Goal: Navigation & Orientation: Find specific page/section

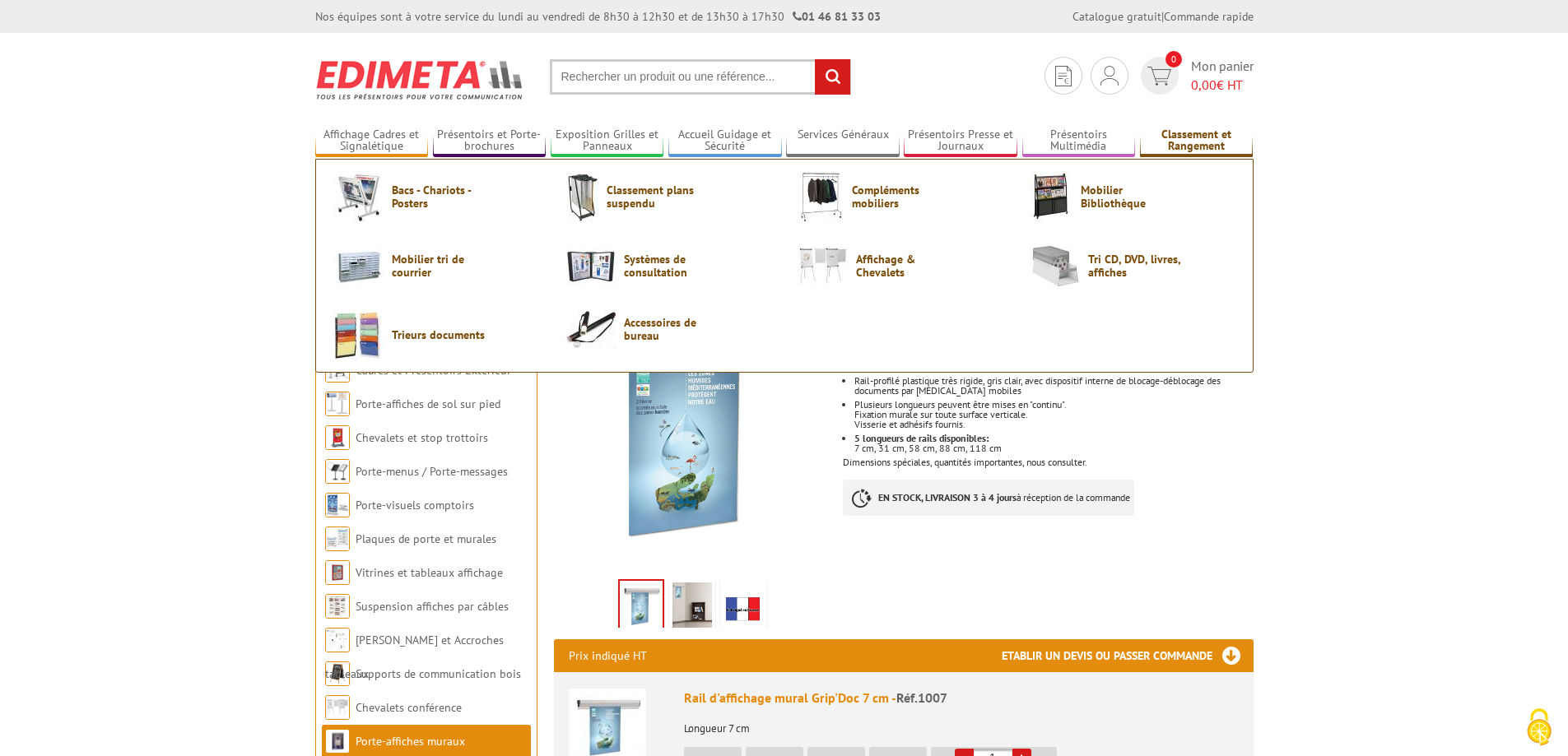
click at [1178, 134] on link "Classement et Rangement" at bounding box center [1196, 141] width 113 height 27
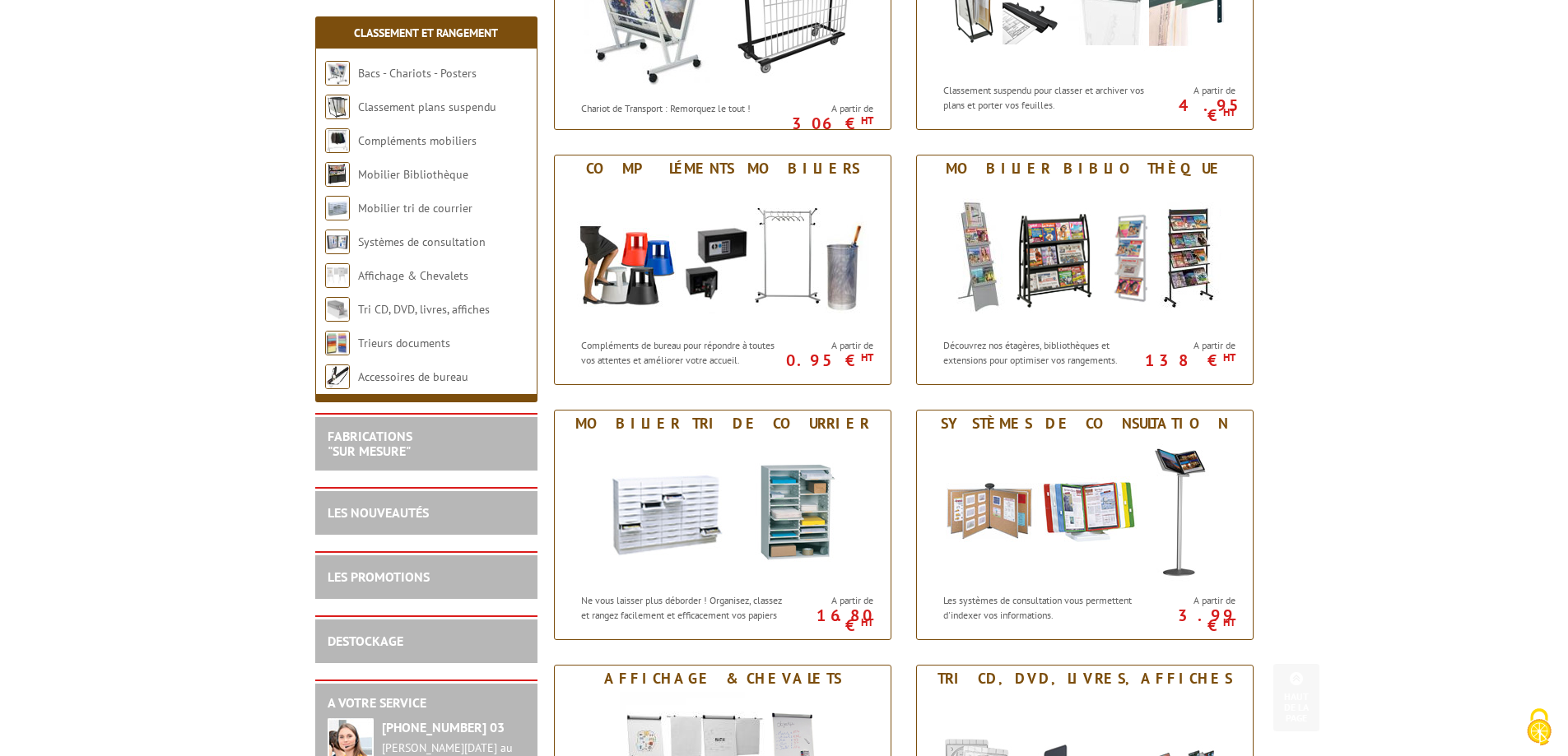
scroll to position [412, 0]
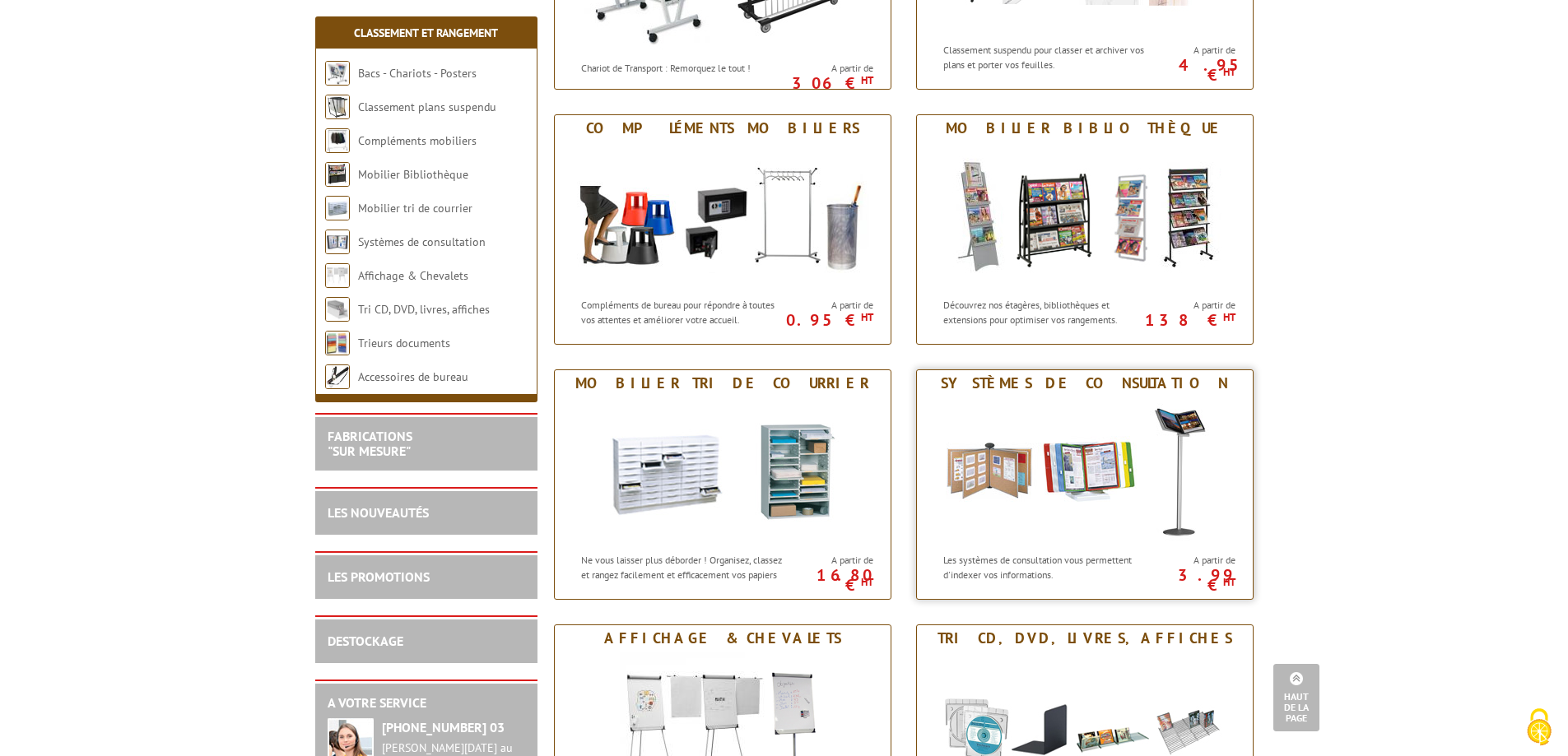
click at [1090, 471] on img at bounding box center [1085, 470] width 305 height 148
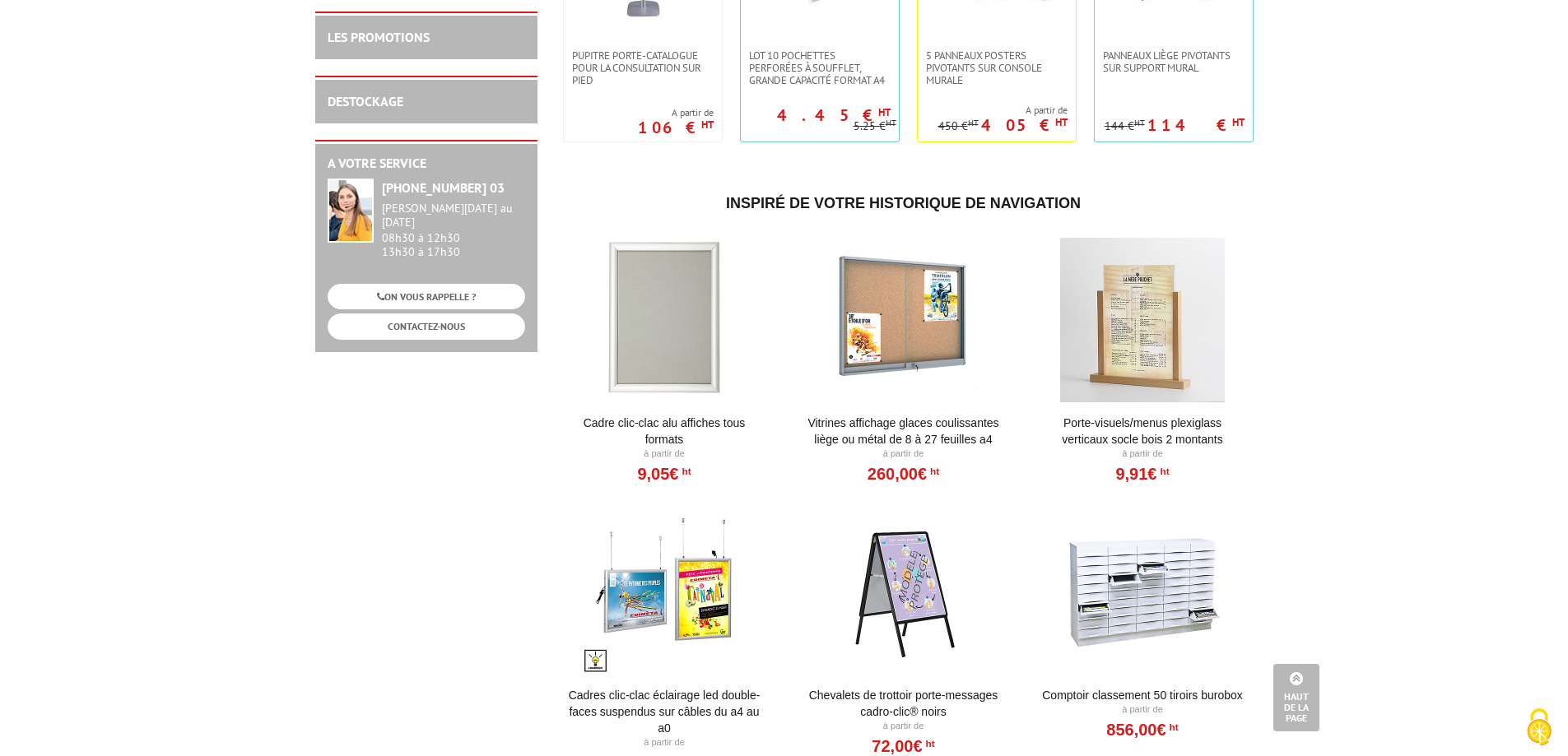
scroll to position [741, 0]
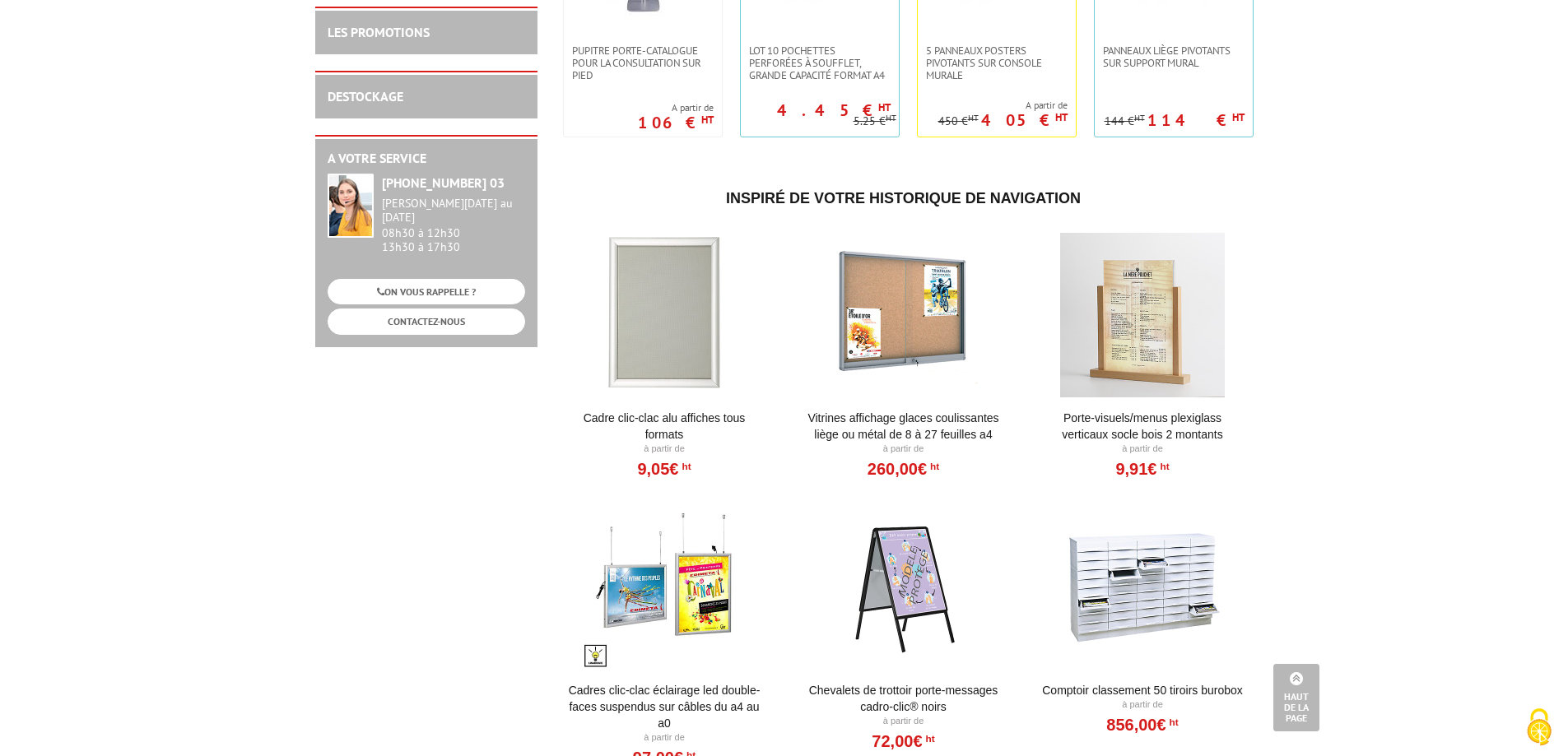
drag, startPoint x: 1160, startPoint y: 333, endPoint x: 1189, endPoint y: 352, distance: 34.7
click at [1160, 331] on div at bounding box center [1142, 315] width 203 height 164
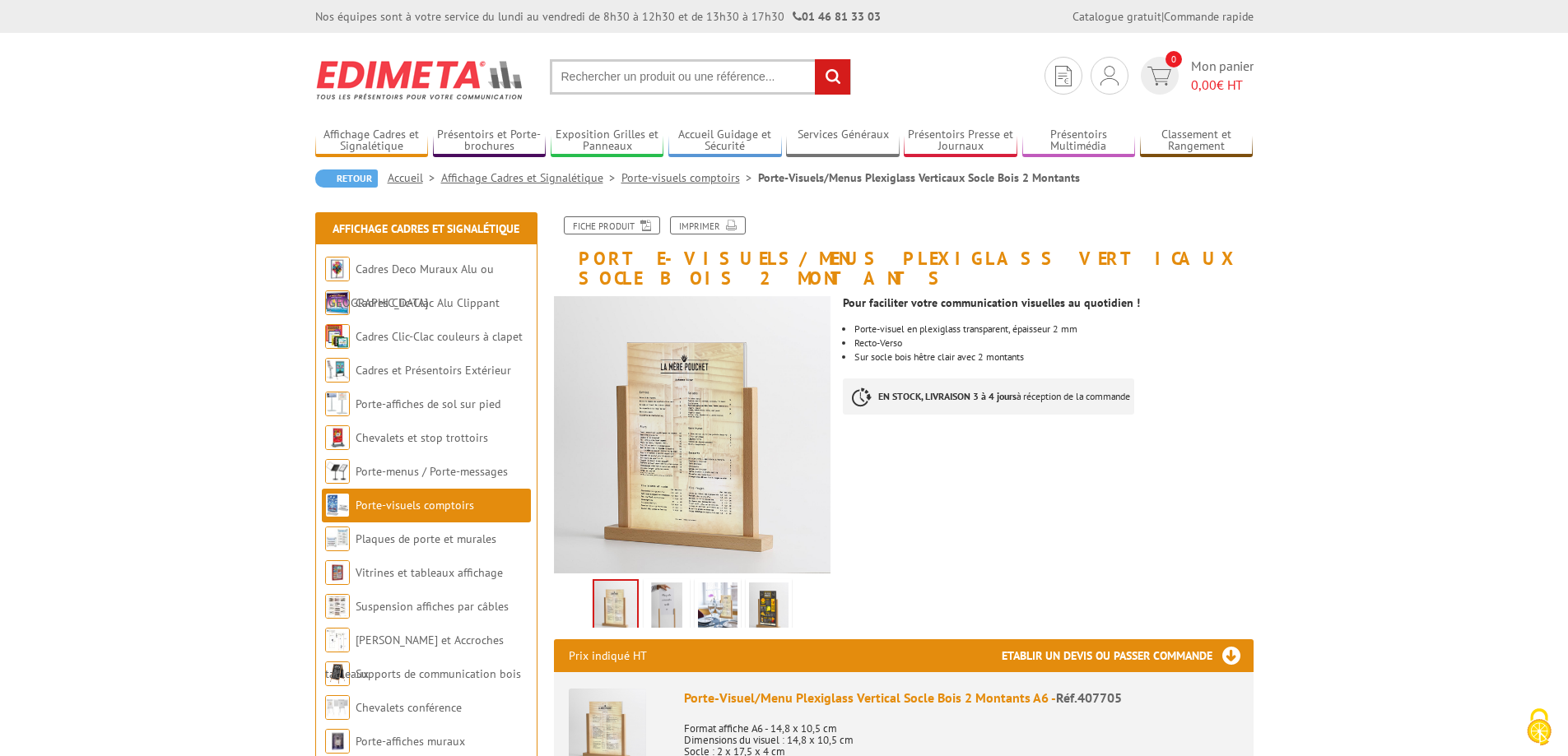
click at [673, 584] on img at bounding box center [666, 608] width 40 height 51
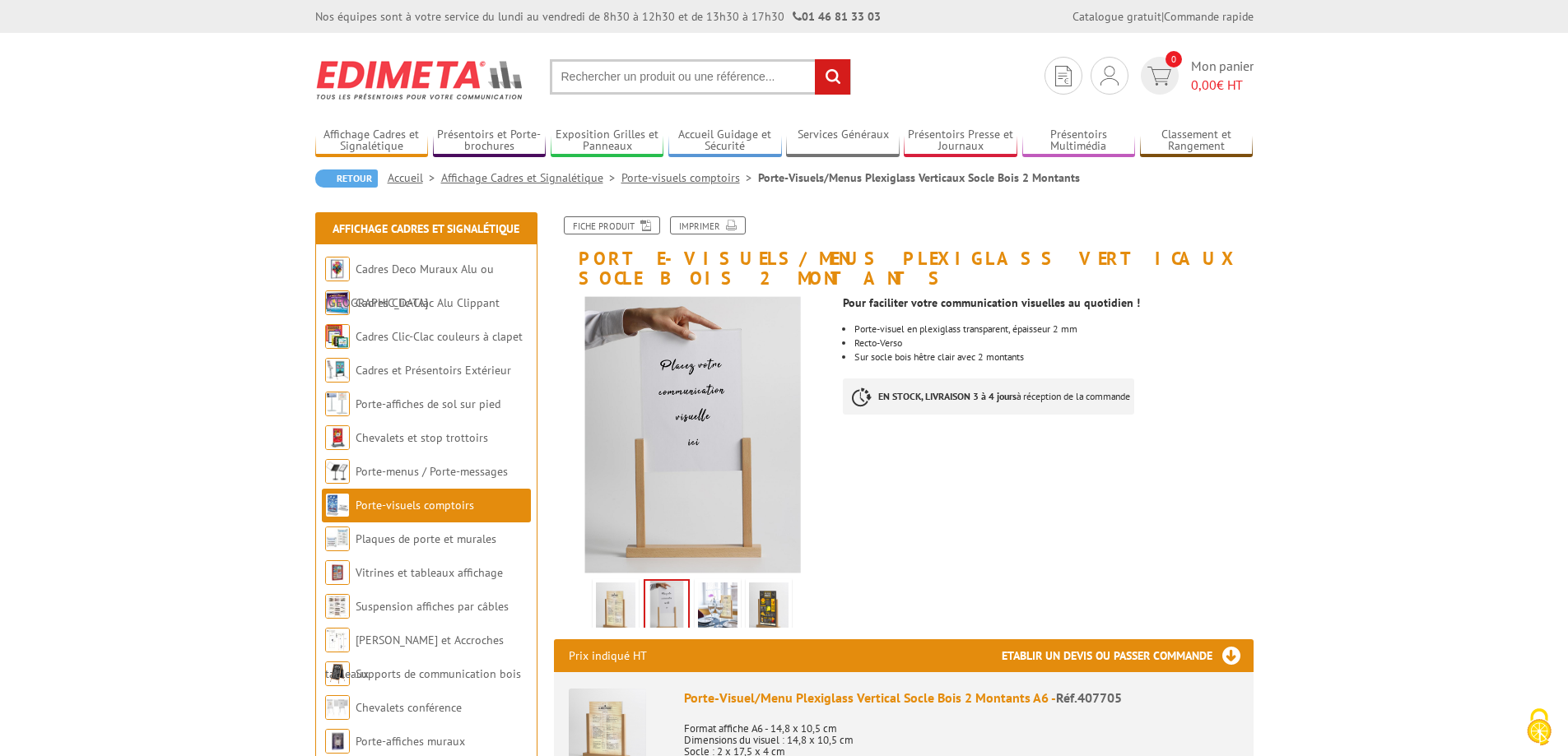
click at [708, 582] on img at bounding box center [717, 608] width 40 height 51
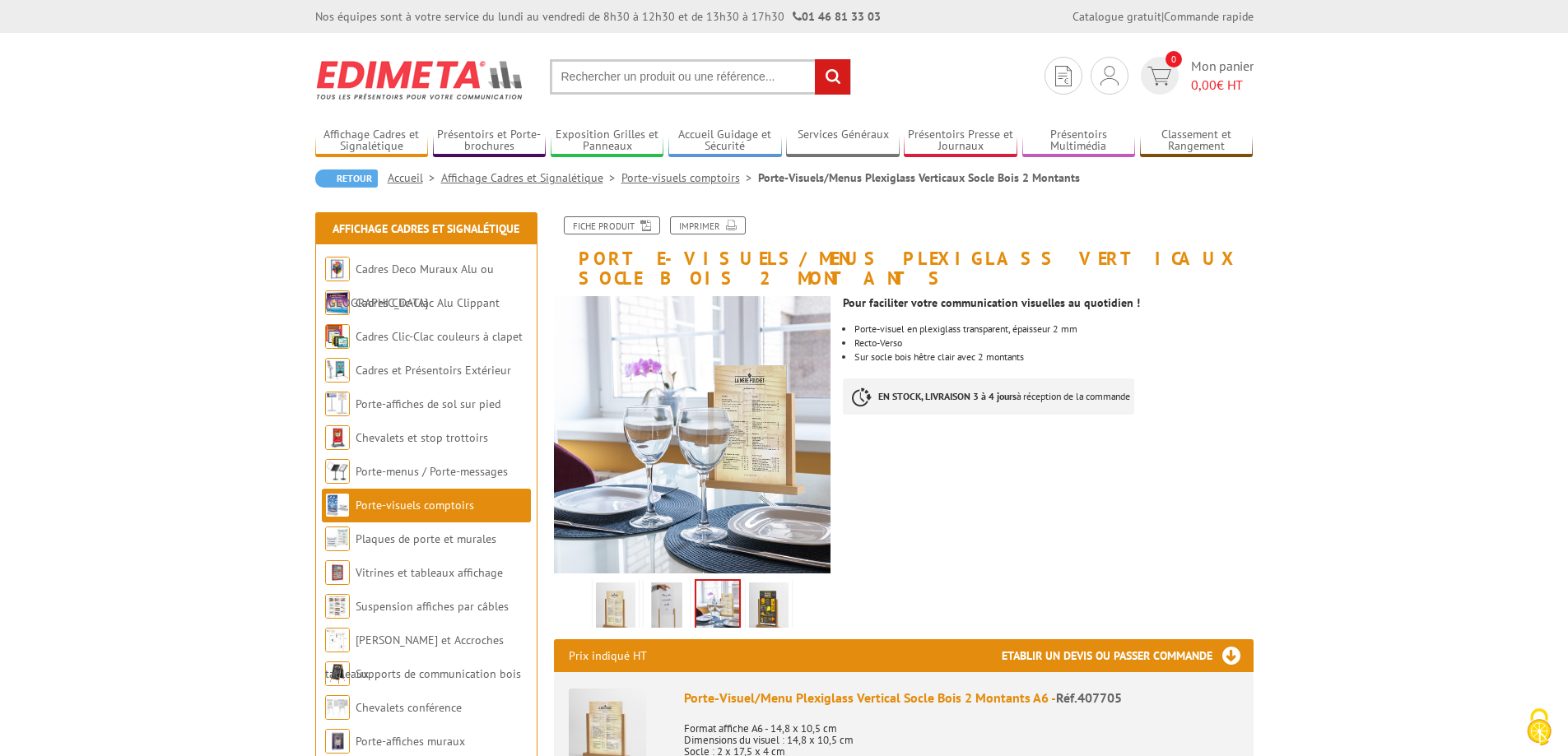
click at [599, 584] on img at bounding box center [615, 608] width 40 height 51
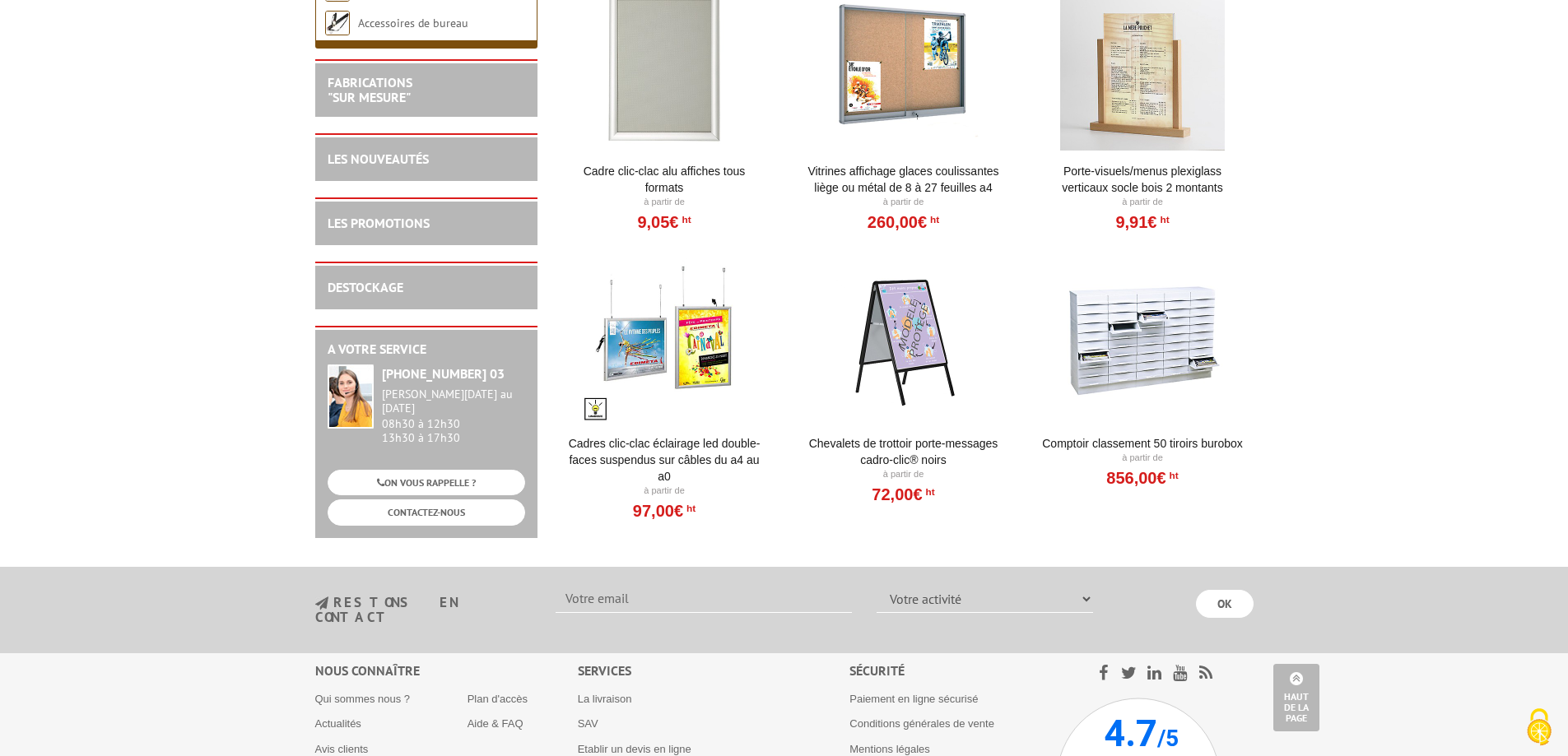
scroll to position [658, 0]
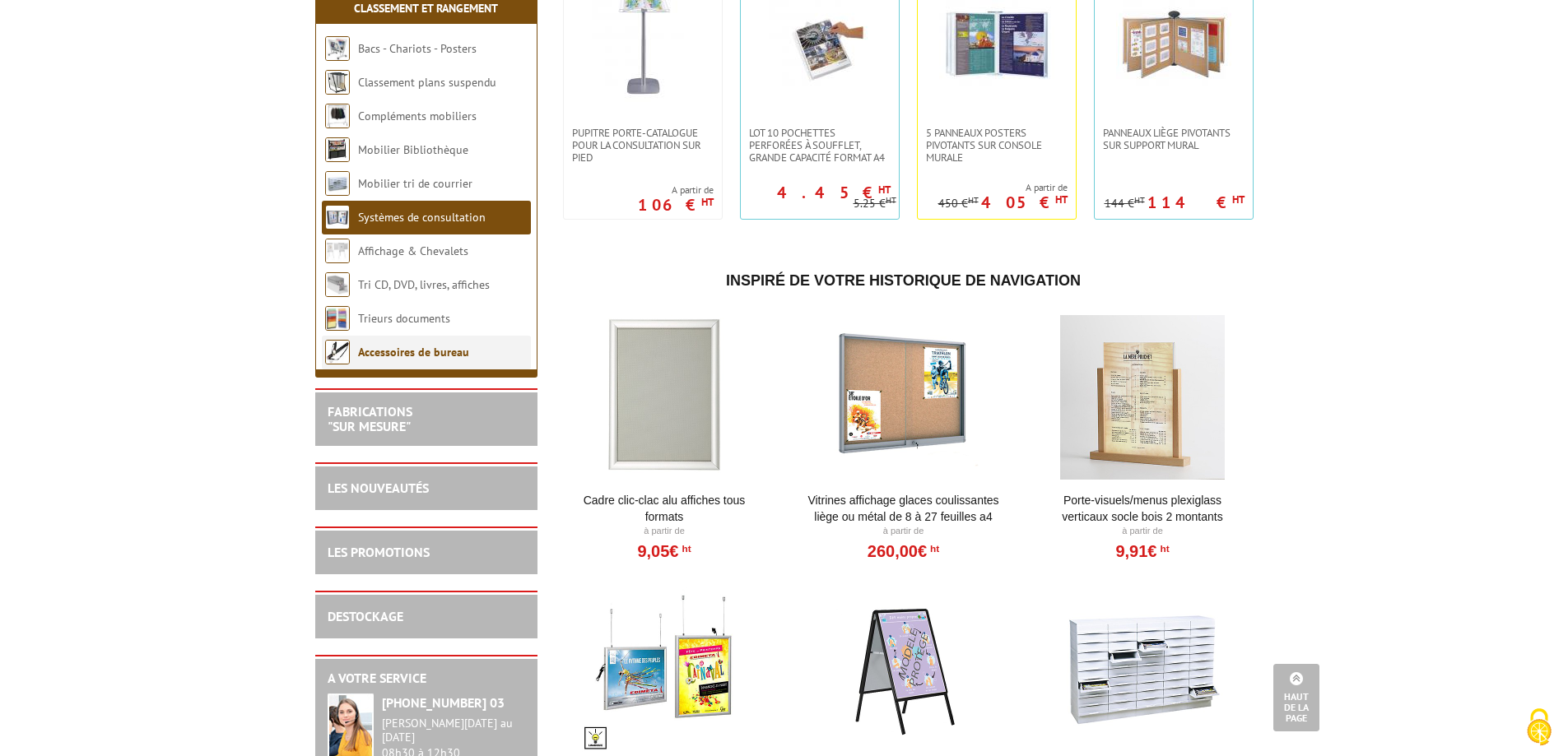
click at [408, 360] on link "Accessoires de bureau" at bounding box center [413, 352] width 111 height 15
